Goal: Navigation & Orientation: Find specific page/section

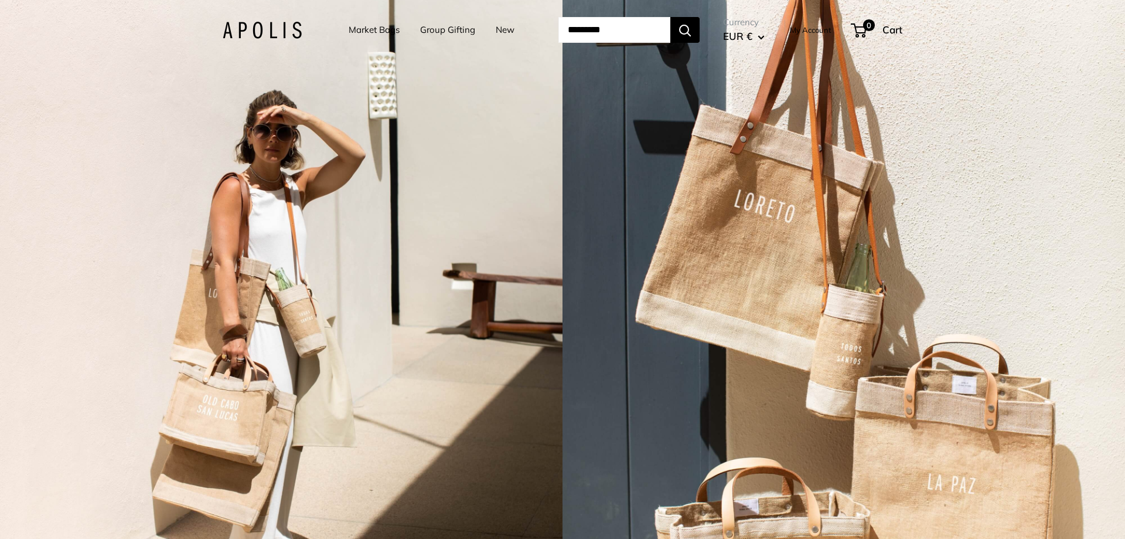
click at [383, 32] on link "Market Bags" at bounding box center [374, 30] width 51 height 16
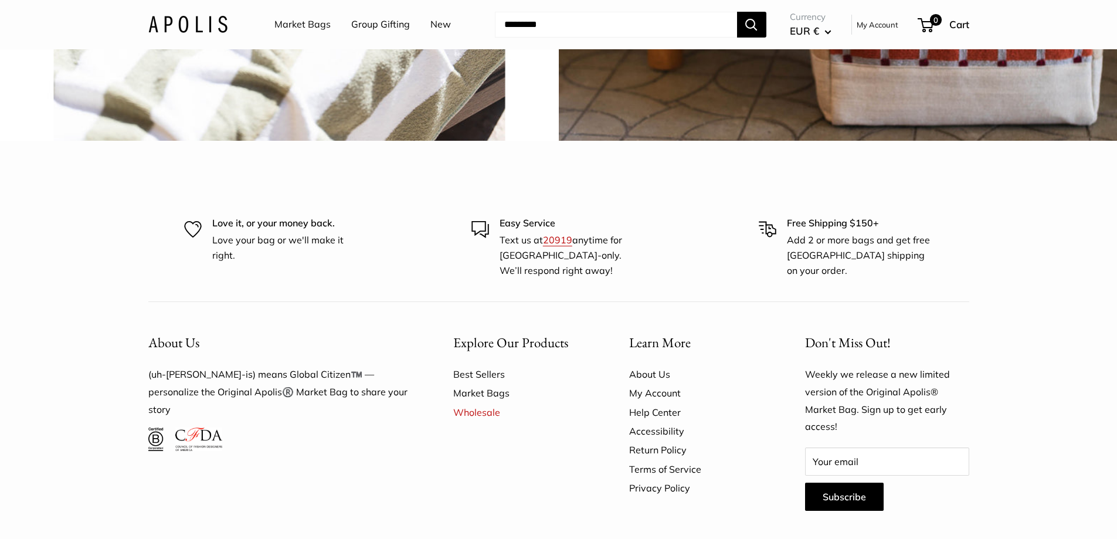
scroll to position [3224, 0]
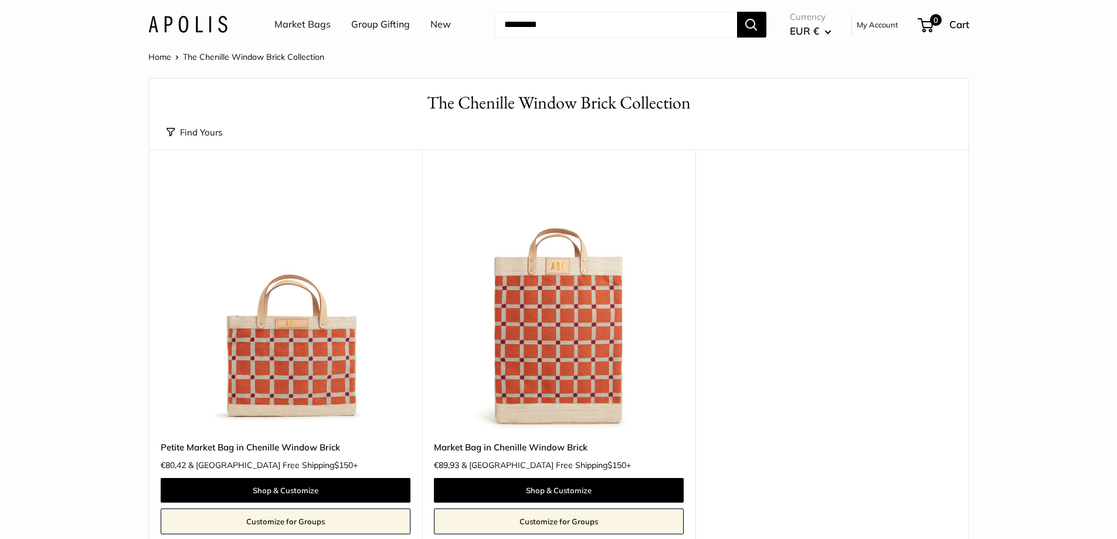
scroll to position [234, 0]
